Goal: Complete application form

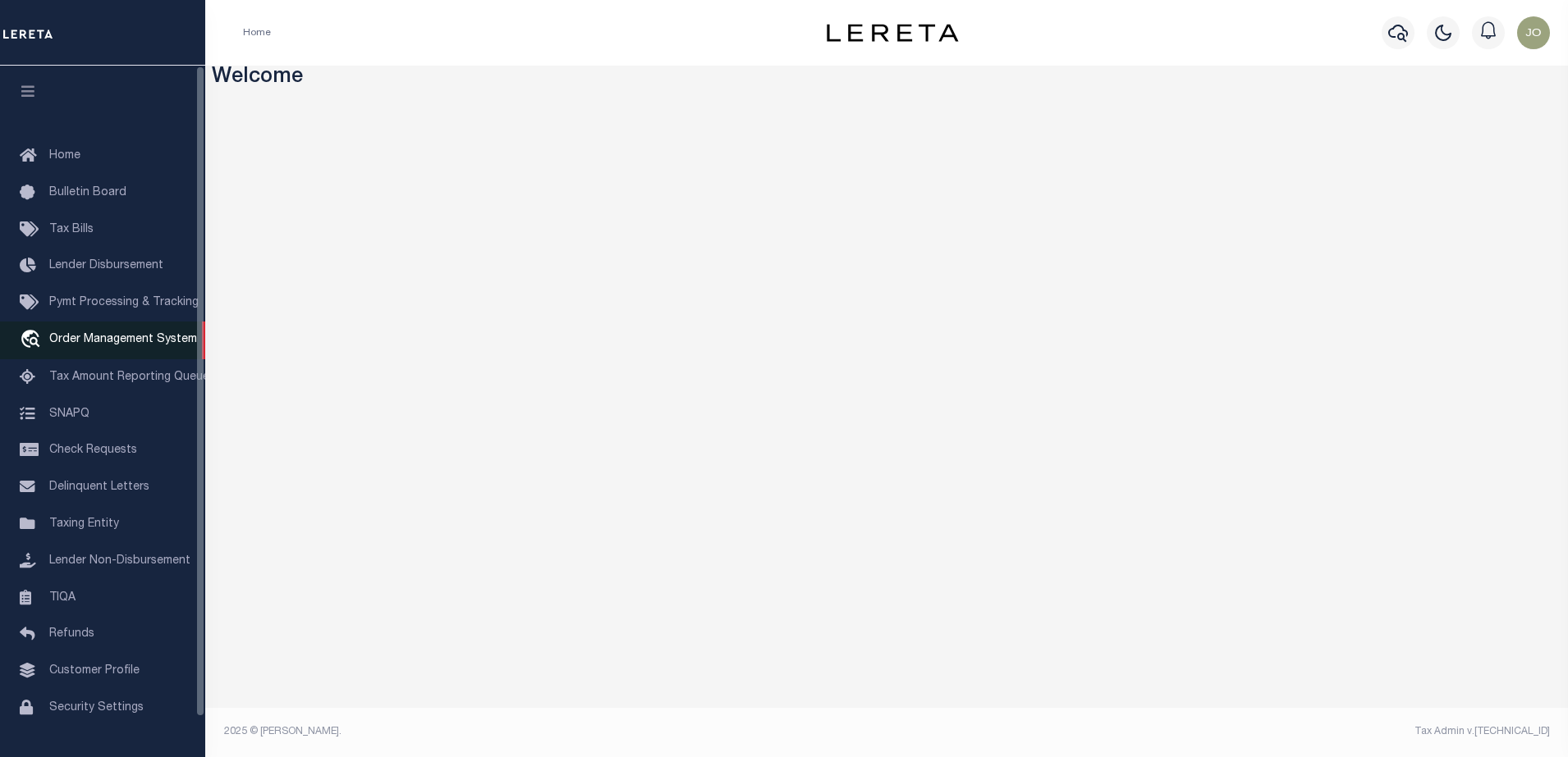
click at [132, 332] on link "travel_explore Order Management System" at bounding box center [102, 340] width 205 height 37
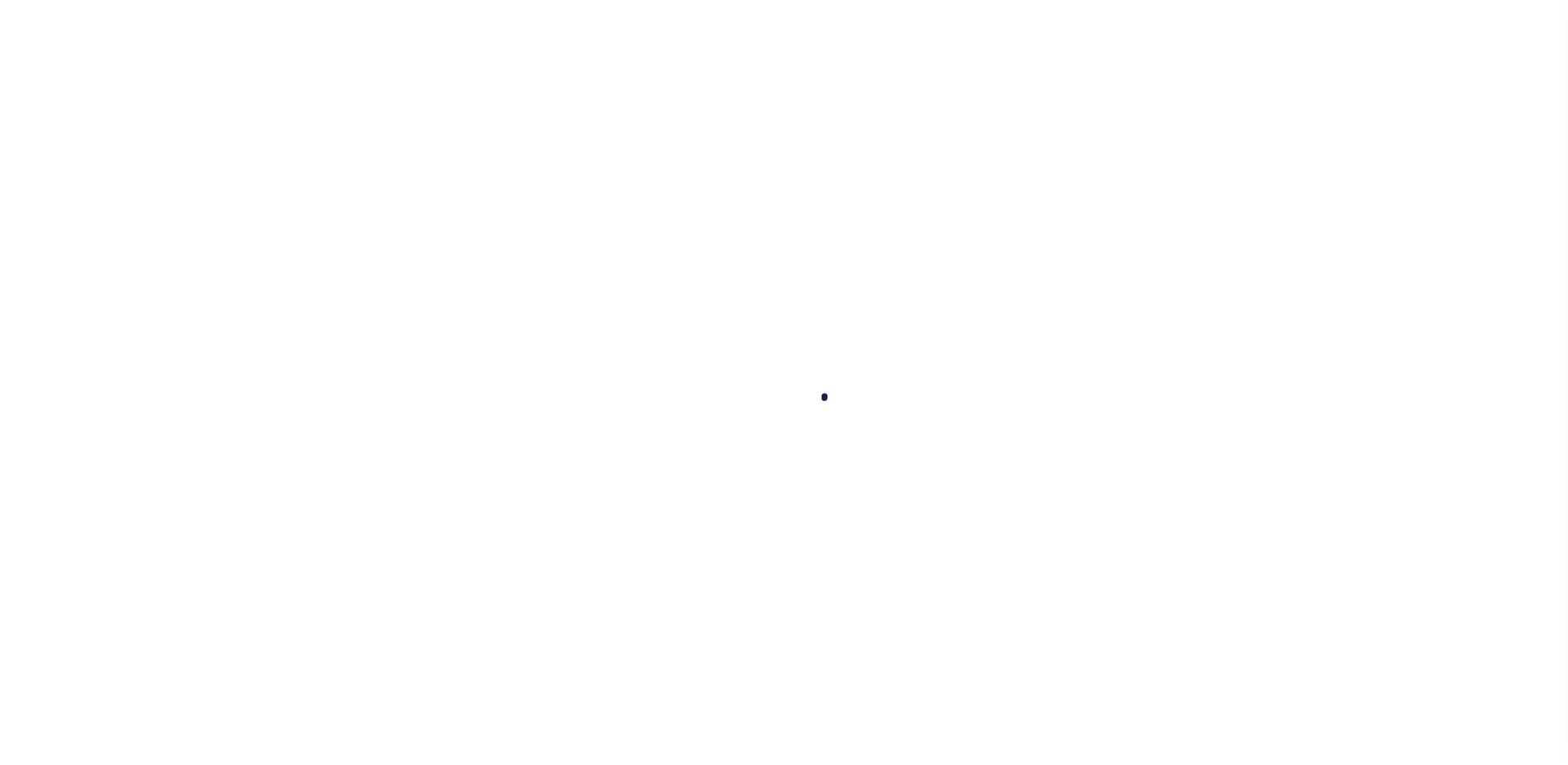
scroll to position [42, 0]
type input "714280550"
type input "BCM [GEOGRAPHIC_DATA]"
select select
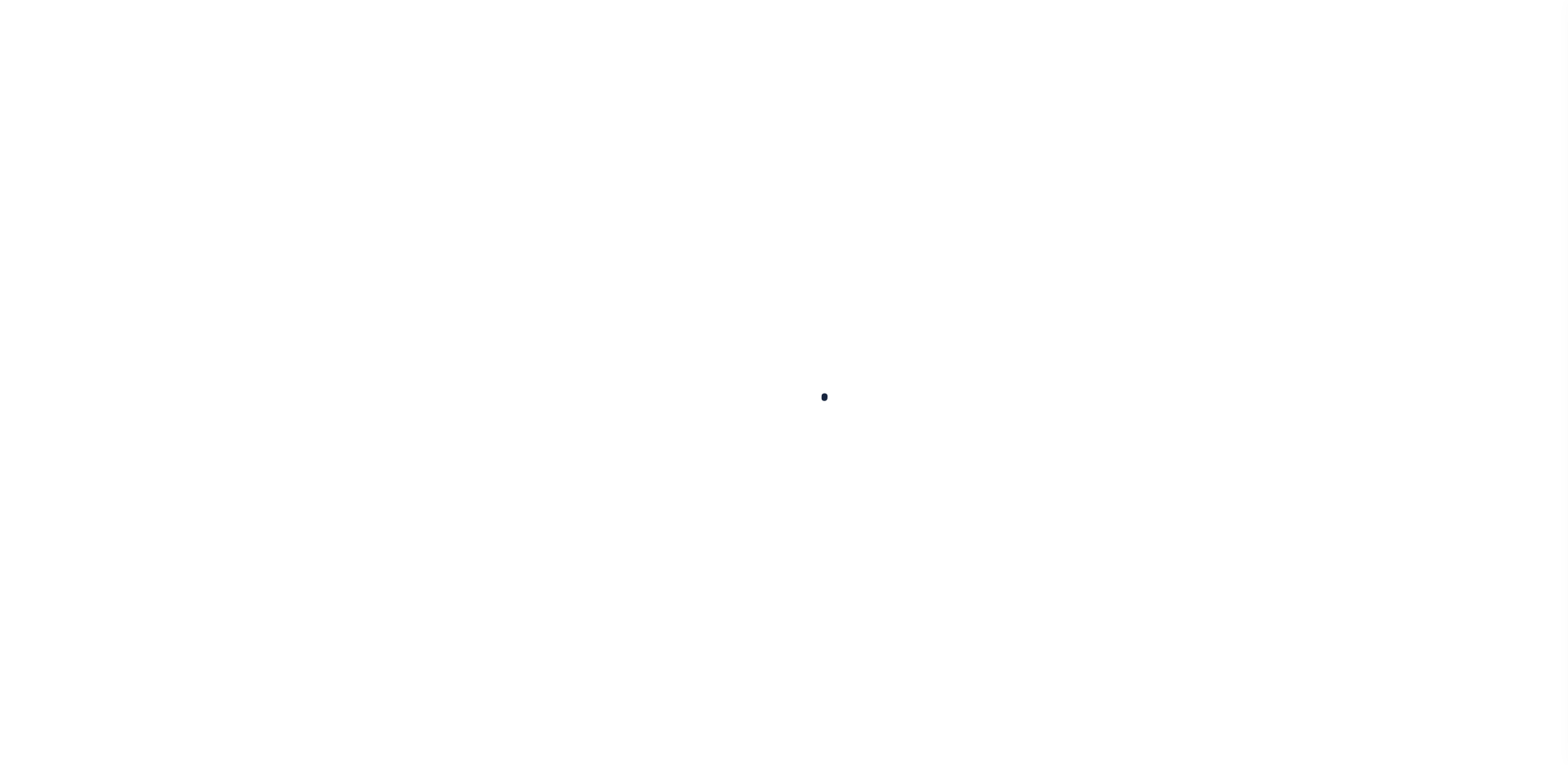
type input "ATTN: [PERSON_NAME] [STREET_ADDRESS]"
type input "[US_STATE][GEOGRAPHIC_DATA] 77591"
select select
select select "NonEscrow"
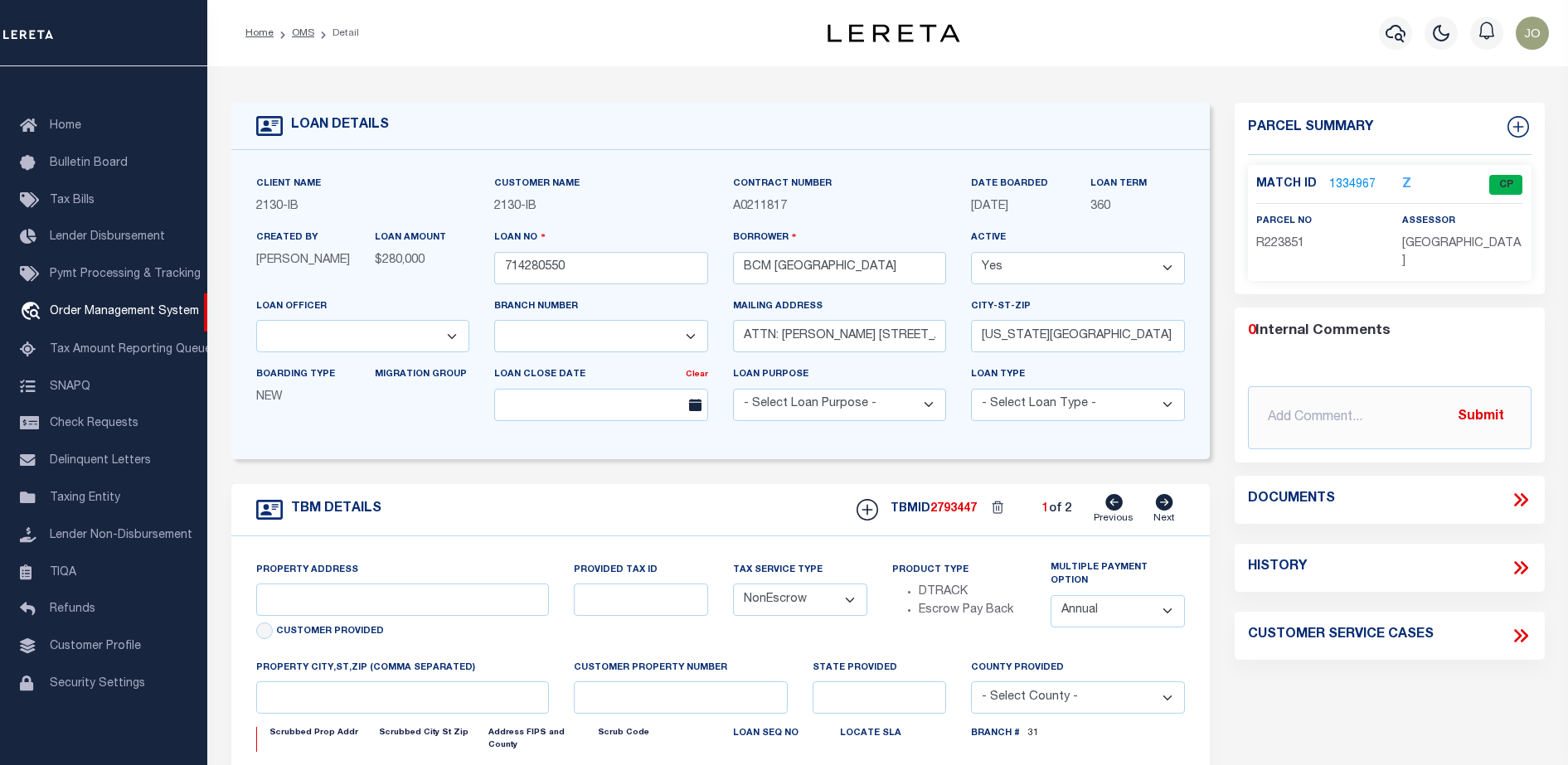
select select "2702"
type input "[STREET_ADDRESS]"
select select
type input "[US_STATE][GEOGRAPHIC_DATA] 77590"
type input "[US_STATE]"
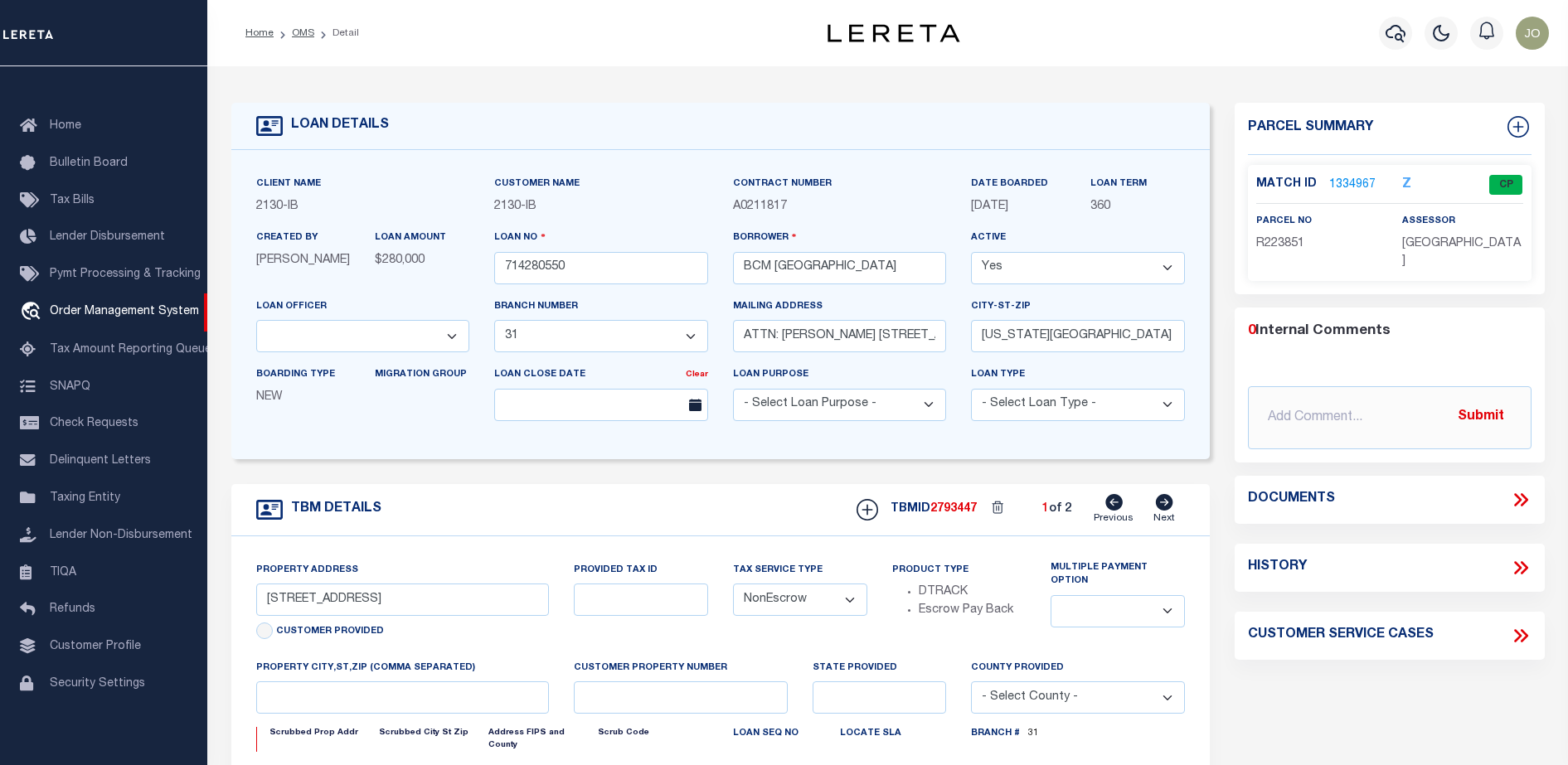
type input "[GEOGRAPHIC_DATA]"
select select
select select "7065"
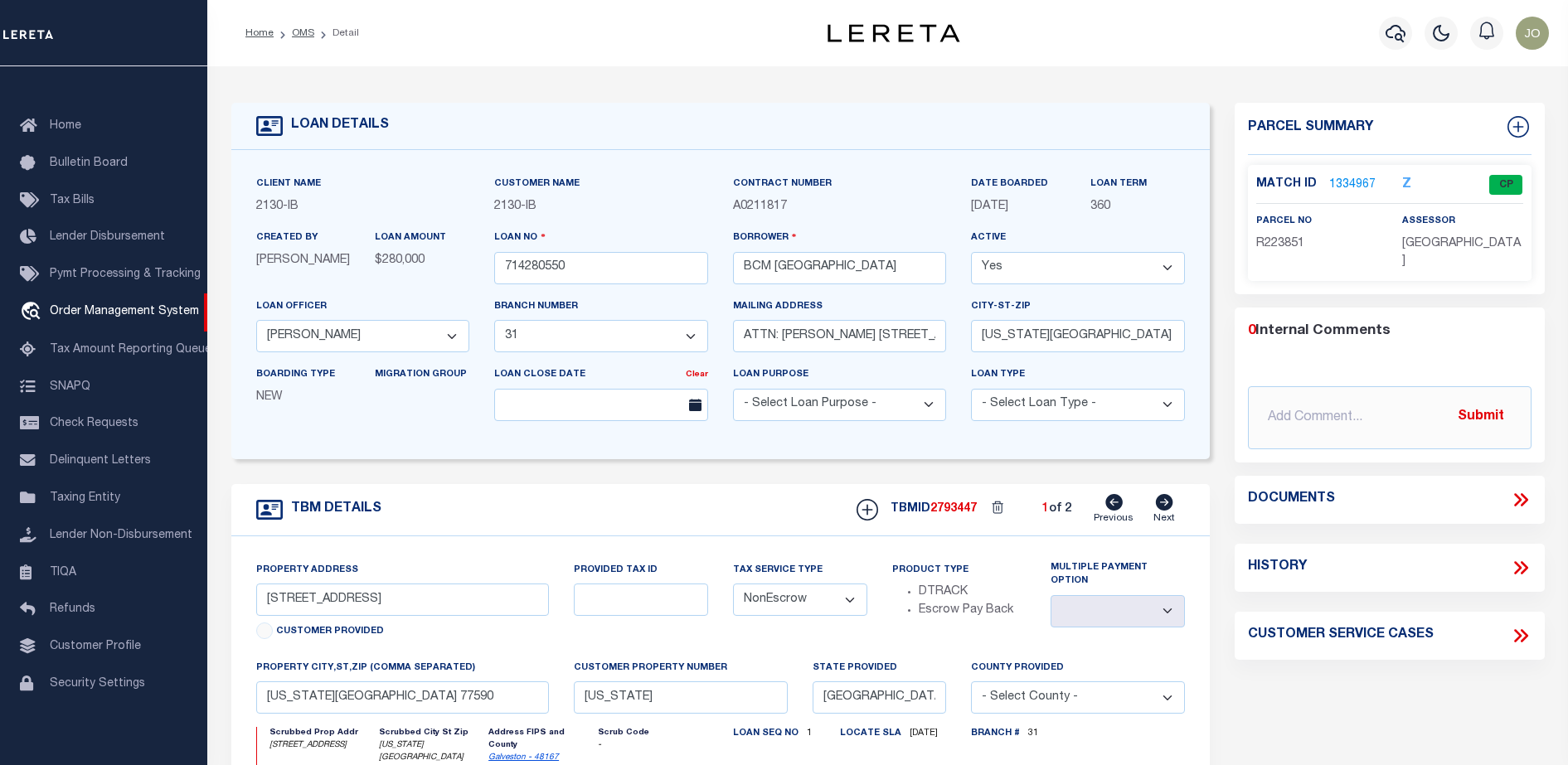
click at [1517, 492] on icon at bounding box center [1521, 500] width 22 height 22
